Goal: Use online tool/utility

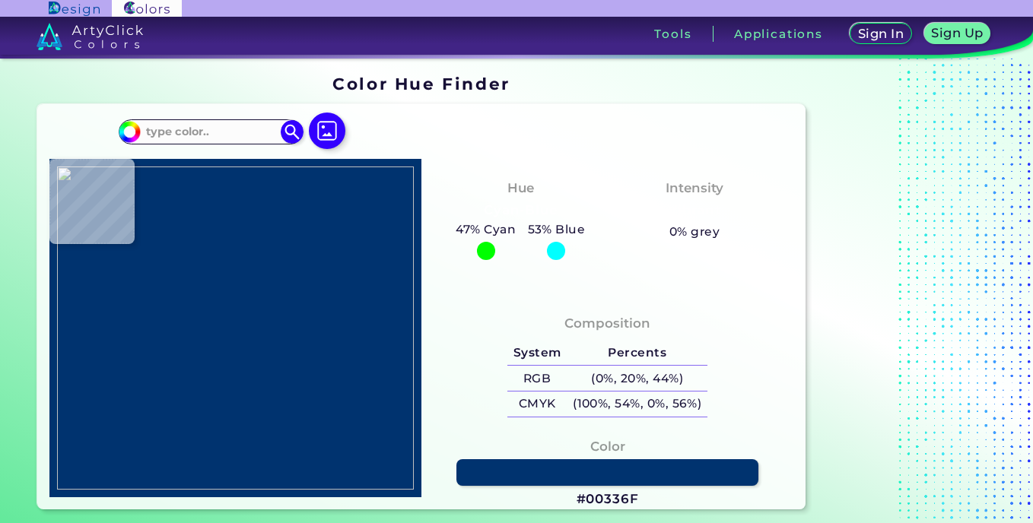
type input "#000000"
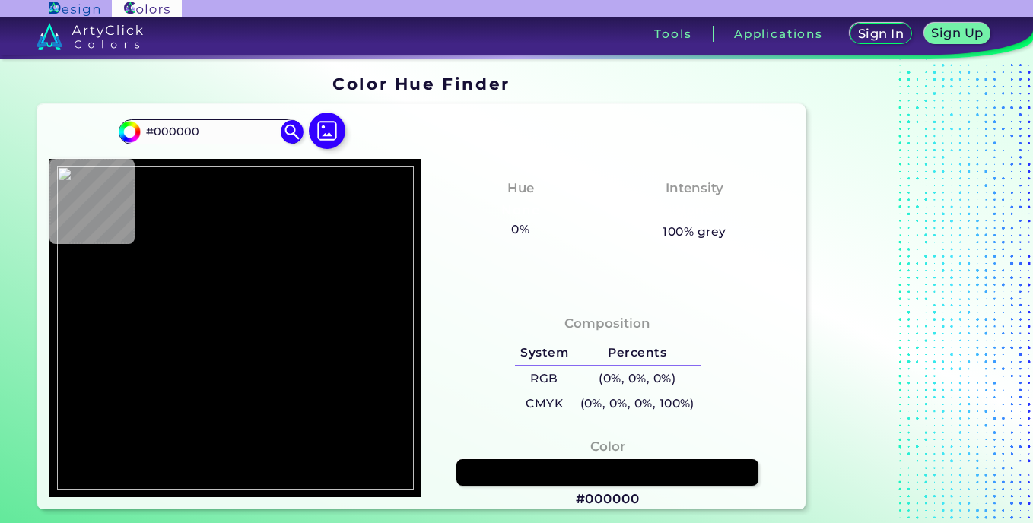
type input "#36373d"
type input "#36373D"
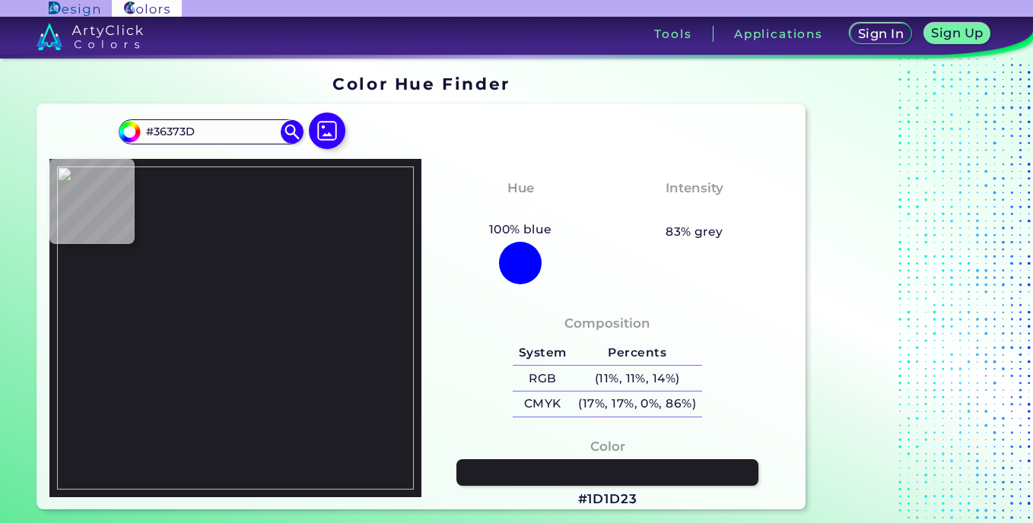
type input "#1d1d23"
type input "#1D1D23"
type input "#323339"
type input "#000000"
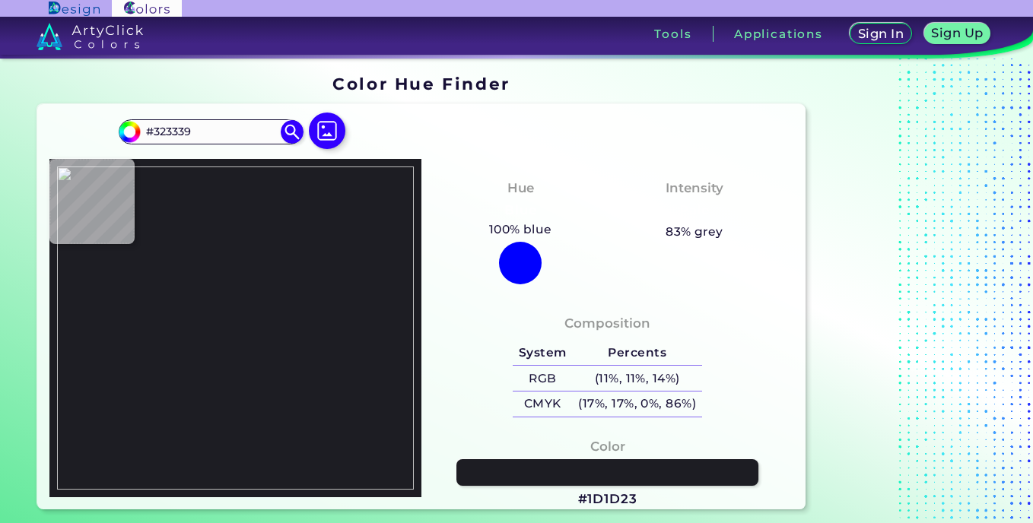
type input "#000000"
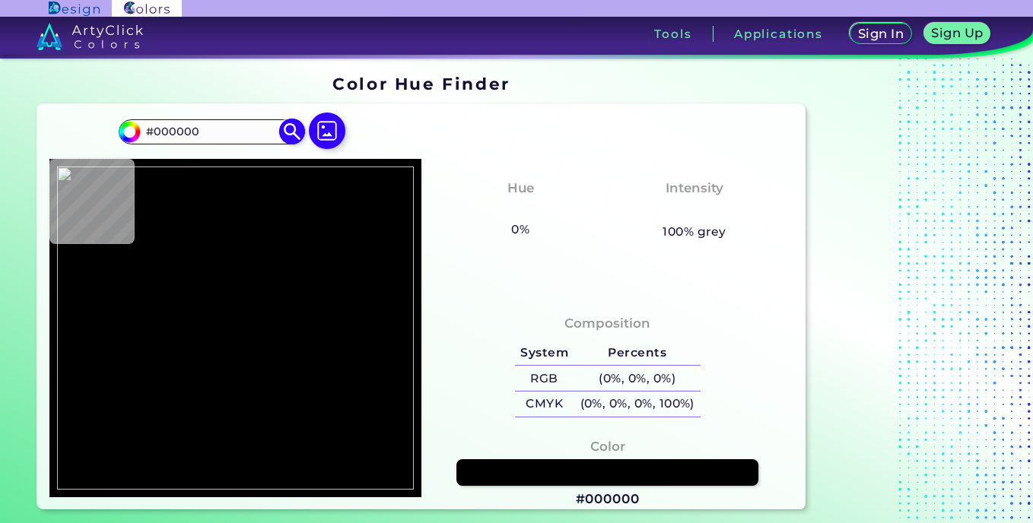
click at [292, 132] on img at bounding box center [292, 132] width 27 height 27
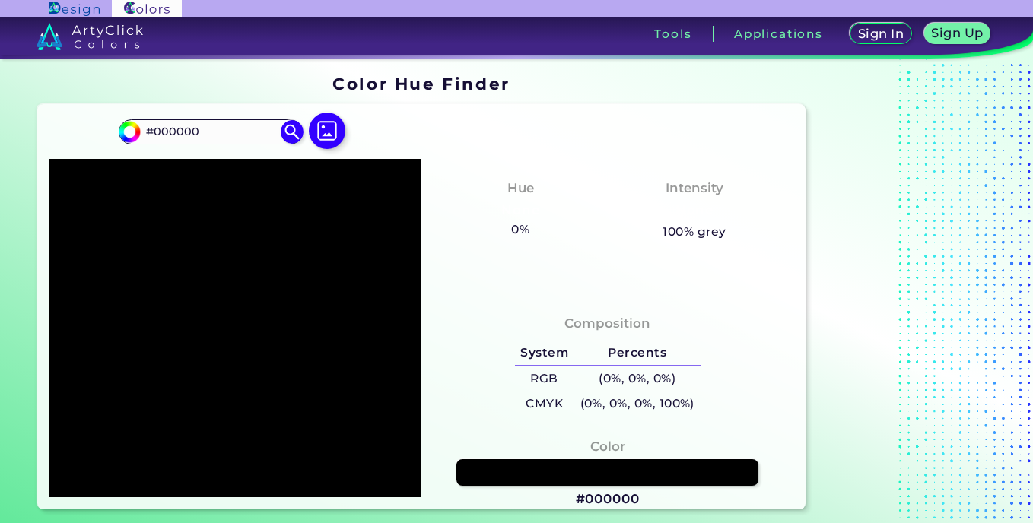
click at [240, 258] on div at bounding box center [235, 328] width 372 height 338
